Goal: Check status: Check status

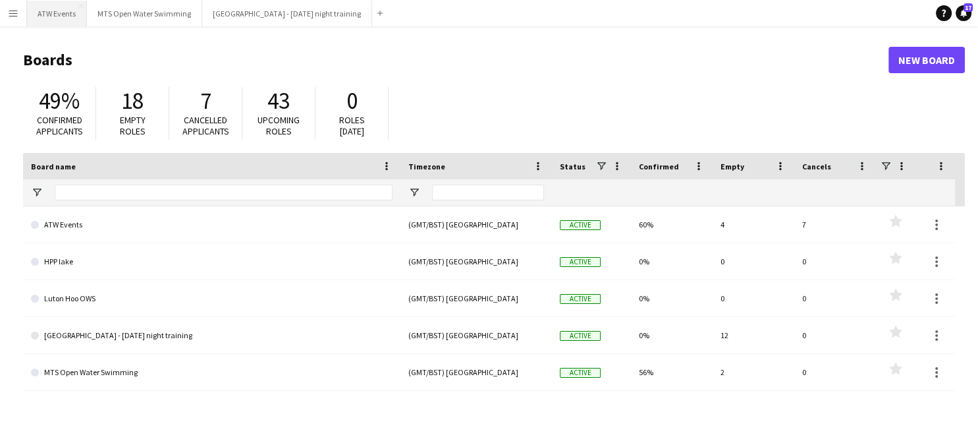
click at [65, 17] on button "ATW Events Close" at bounding box center [57, 14] width 60 height 26
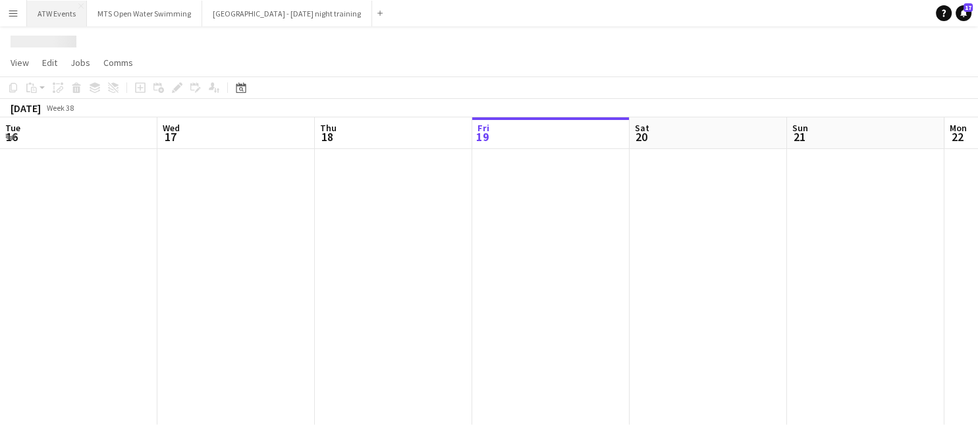
scroll to position [0, 315]
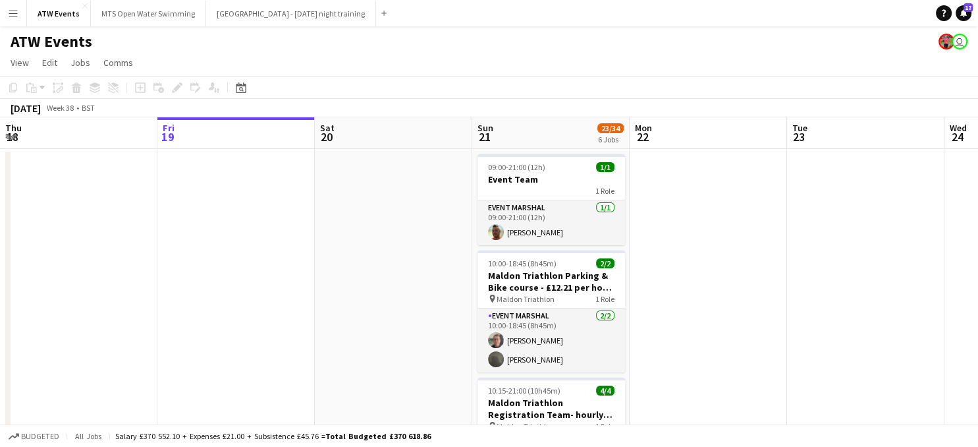
click at [16, 9] on app-icon "Menu" at bounding box center [13, 13] width 11 height 11
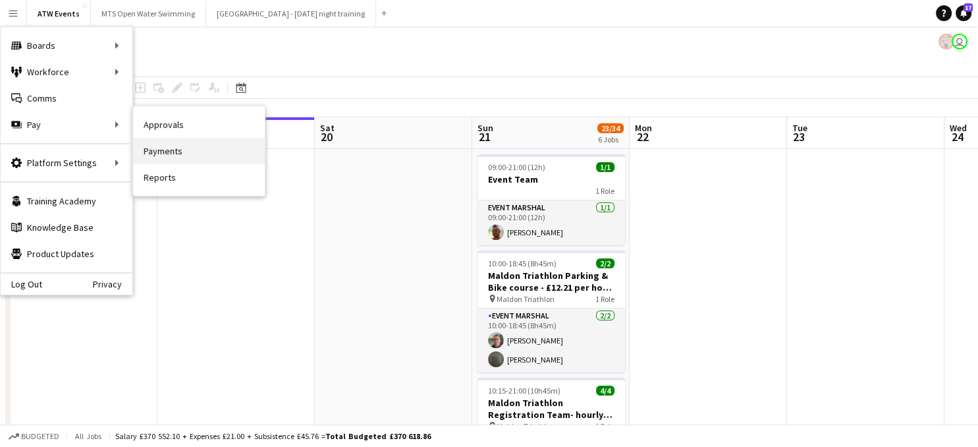
click at [161, 149] on link "Payments" at bounding box center [199, 151] width 132 height 26
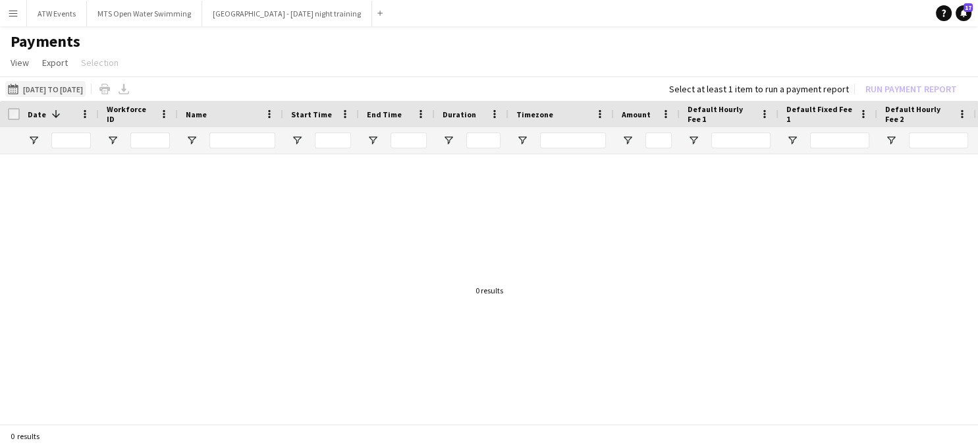
click at [14, 91] on app-icon "[DATE] to [DATE]" at bounding box center [15, 89] width 15 height 11
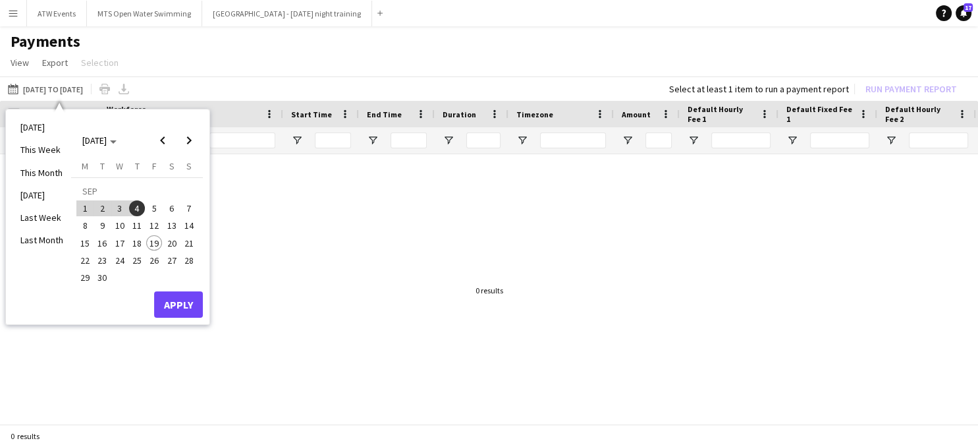
click at [152, 207] on span "5" at bounding box center [154, 208] width 16 height 16
click at [155, 244] on span "19" at bounding box center [154, 243] width 16 height 16
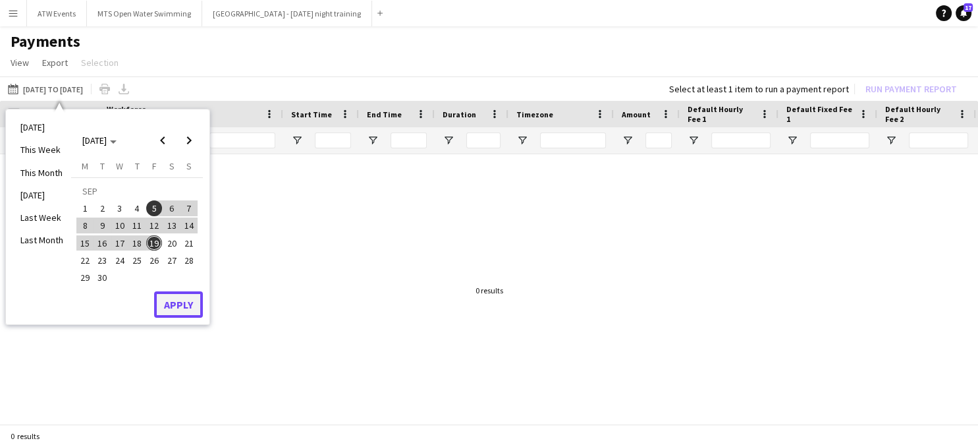
click at [183, 306] on button "Apply" at bounding box center [178, 304] width 49 height 26
